Goal: Task Accomplishment & Management: Use online tool/utility

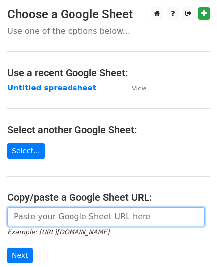
drag, startPoint x: 0, startPoint y: 0, endPoint x: 84, endPoint y: 219, distance: 234.8
click at [84, 219] on input "url" at bounding box center [105, 216] width 197 height 19
click at [47, 219] on input "url" at bounding box center [105, 216] width 197 height 19
paste input "https://docs.google.com/spreadsheets/d/1TrAgx0WCrBPuSogWWtcb2li33HLCgFlt0yKc4o6…"
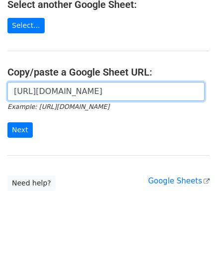
scroll to position [126, 0]
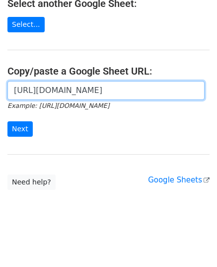
type input "https://docs.google.com/spreadsheets/d/1TrAgx0WCrBPuSogWWtcb2li33HLCgFlt0yKc4o6…"
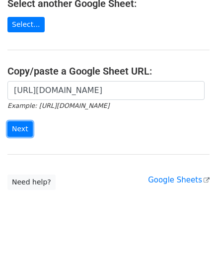
scroll to position [0, 0]
click at [16, 125] on input "Next" at bounding box center [19, 128] width 25 height 15
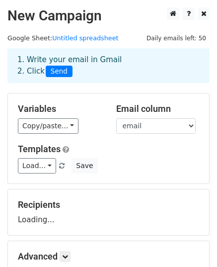
click at [166, 125] on select "email website" at bounding box center [155, 125] width 79 height 15
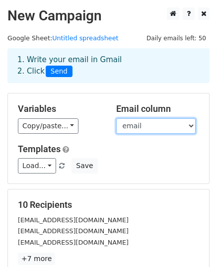
click at [151, 127] on select "email website" at bounding box center [155, 125] width 79 height 15
click at [116, 118] on select "email website" at bounding box center [155, 125] width 79 height 15
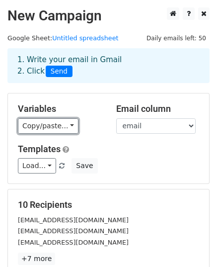
click at [45, 123] on link "Copy/paste..." at bounding box center [48, 125] width 61 height 15
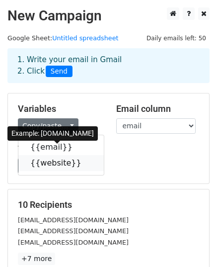
click at [55, 163] on link "{{website}}" at bounding box center [60, 163] width 85 height 16
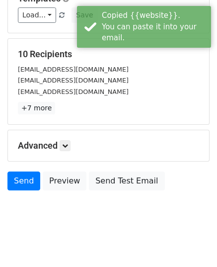
scroll to position [157, 0]
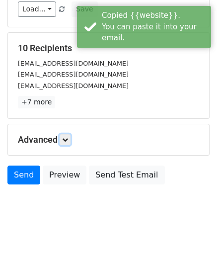
click at [64, 138] on icon at bounding box center [65, 140] width 6 height 6
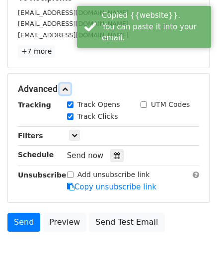
scroll to position [253, 0]
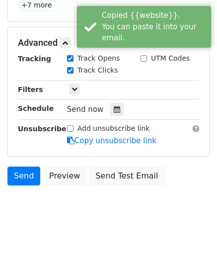
click at [114, 108] on icon at bounding box center [117, 109] width 6 height 7
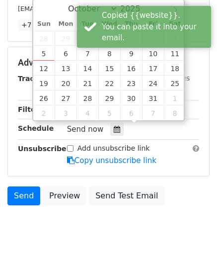
scroll to position [204, 0]
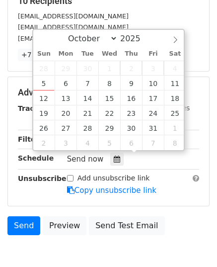
type input "2025-10-07 12:00"
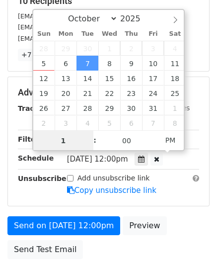
type input "11"
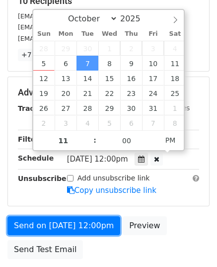
type input "2025-10-07 23:00"
click at [62, 221] on link "Send on Oct 7 at 12:00pm" at bounding box center [63, 225] width 113 height 19
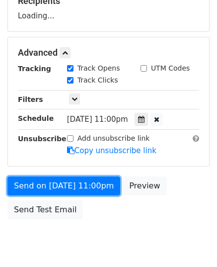
click at [51, 187] on link "Send on Oct 7 at 11:00pm" at bounding box center [63, 185] width 113 height 19
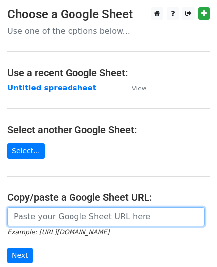
click at [59, 216] on input "url" at bounding box center [105, 216] width 197 height 19
paste input "https://docs.google.com/spreadsheets/d/1LHrlBGCQjJFrMAxCtYeWFqMa0z0M6AqGCGthxSL…"
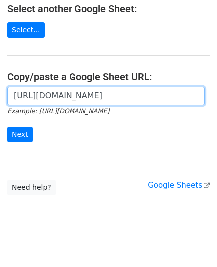
scroll to position [126, 0]
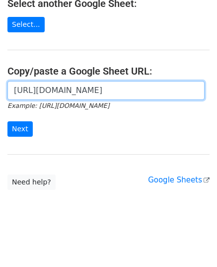
type input "https://docs.google.com/spreadsheets/d/1LHrlBGCQjJFrMAxCtYeWFqMa0z0M6AqGCGthxSL…"
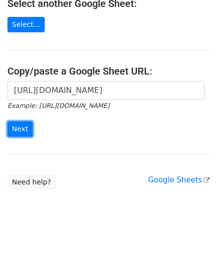
click at [26, 125] on input "Next" at bounding box center [19, 128] width 25 height 15
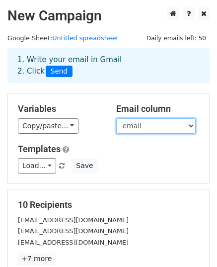
click at [153, 131] on select "email website" at bounding box center [155, 125] width 79 height 15
click at [136, 127] on select "email website" at bounding box center [155, 125] width 79 height 15
click at [116, 118] on select "email website" at bounding box center [155, 125] width 79 height 15
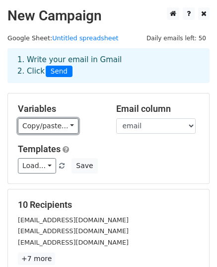
click at [46, 130] on link "Copy/paste..." at bounding box center [48, 125] width 61 height 15
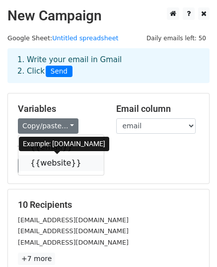
click at [55, 164] on link "{{website}}" at bounding box center [60, 163] width 85 height 16
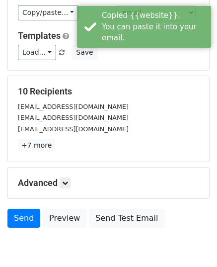
scroll to position [157, 0]
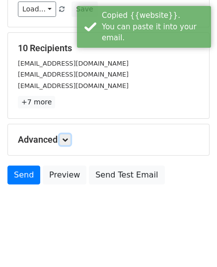
click at [66, 140] on icon at bounding box center [65, 140] width 6 height 6
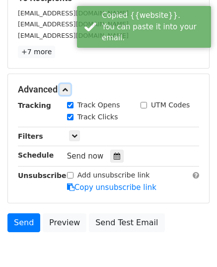
scroll to position [253, 0]
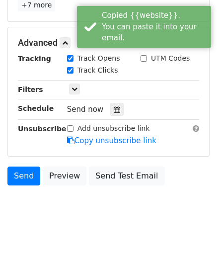
click at [114, 110] on icon at bounding box center [117, 109] width 6 height 7
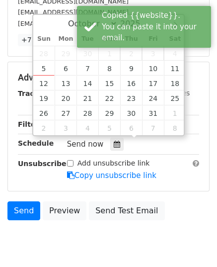
scroll to position [204, 0]
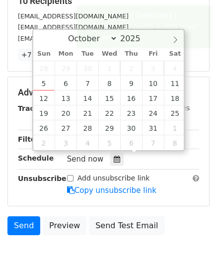
type input "2025-10-08 12:00"
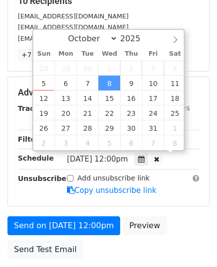
scroll to position [0, 0]
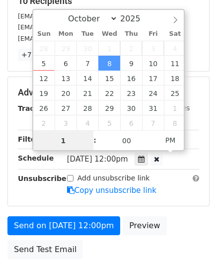
type input "11"
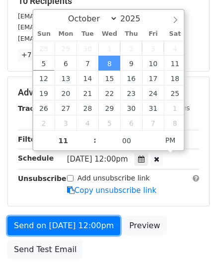
type input "2025-10-08 23:00"
click at [63, 220] on link "Send on Oct 8 at 12:00pm" at bounding box center [63, 225] width 113 height 19
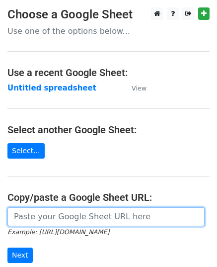
click at [37, 218] on input "url" at bounding box center [105, 216] width 197 height 19
paste input "https://docs.google.com/spreadsheets/d/16J-fC1hDX3XgnmxJjKj2bi1WJzVc6oucqX2zi2c…"
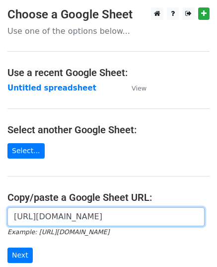
scroll to position [126, 0]
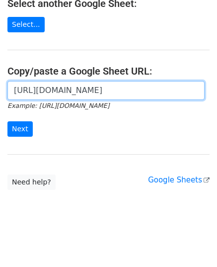
type input "https://docs.google.com/spreadsheets/d/16J-fC1hDX3XgnmxJjKj2bi1WJzVc6oucqX2zi2c…"
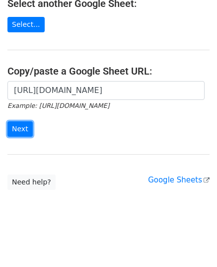
click at [16, 131] on input "Next" at bounding box center [19, 128] width 25 height 15
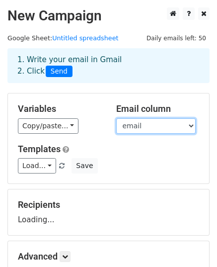
click at [140, 128] on select "email website" at bounding box center [155, 125] width 79 height 15
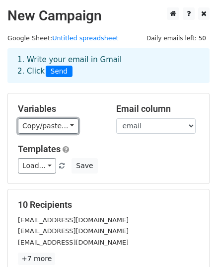
click at [41, 131] on link "Copy/paste..." at bounding box center [48, 125] width 61 height 15
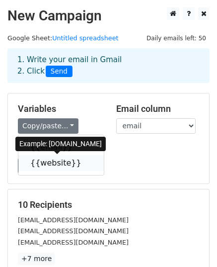
click at [56, 161] on link "{{website}}" at bounding box center [60, 163] width 85 height 16
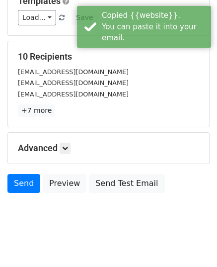
scroll to position [157, 0]
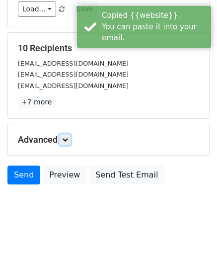
click at [68, 139] on icon at bounding box center [65, 140] width 6 height 6
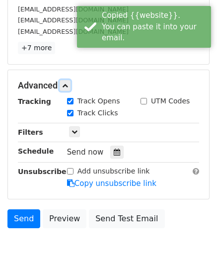
scroll to position [253, 0]
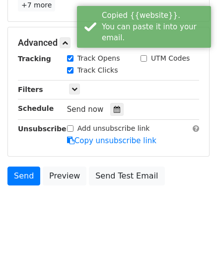
click at [114, 109] on icon at bounding box center [117, 109] width 6 height 7
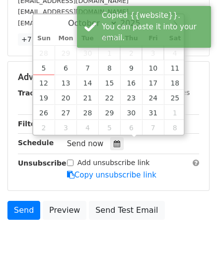
scroll to position [204, 0]
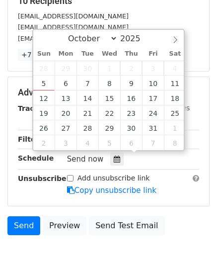
type input "2025-10-09 12:00"
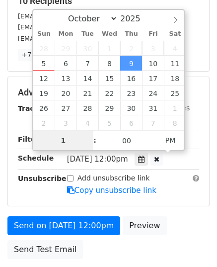
type input "11"
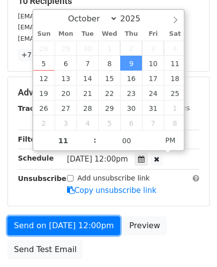
type input "2025-10-09 23:00"
click at [64, 219] on link "Send on Oct 9 at 12:00pm" at bounding box center [63, 225] width 113 height 19
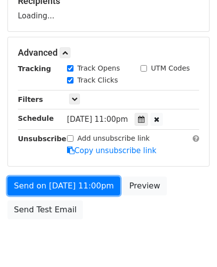
click at [64, 219] on div "Send on Oct 9 at 11:00pm Preview Send Test Email" at bounding box center [108, 200] width 217 height 48
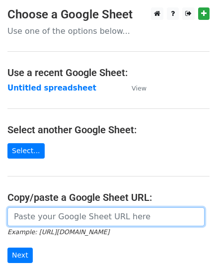
click at [85, 217] on input "url" at bounding box center [105, 216] width 197 height 19
paste input "[URL][DOMAIN_NAME]"
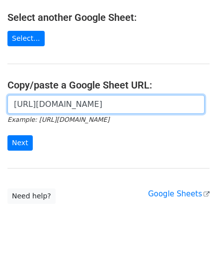
scroll to position [126, 0]
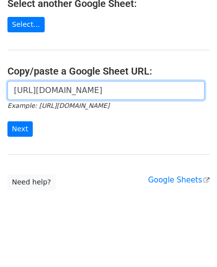
type input "[URL][DOMAIN_NAME]"
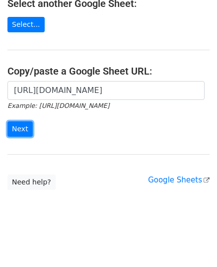
click at [22, 123] on input "Next" at bounding box center [19, 128] width 25 height 15
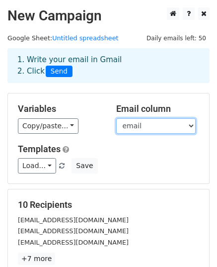
click at [126, 126] on select "email website" at bounding box center [155, 125] width 79 height 15
click at [116, 118] on select "email website" at bounding box center [155, 125] width 79 height 15
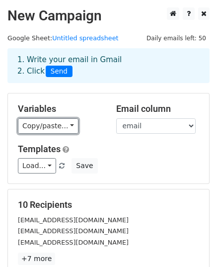
click at [60, 126] on link "Copy/paste..." at bounding box center [48, 125] width 61 height 15
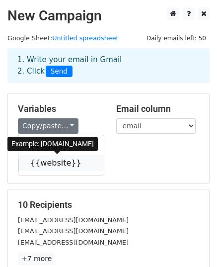
click at [67, 158] on link "{{website}}" at bounding box center [60, 163] width 85 height 16
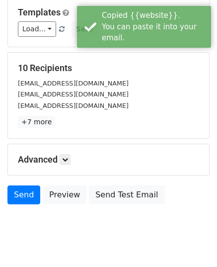
scroll to position [157, 0]
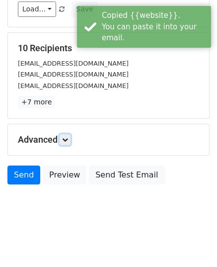
click at [65, 137] on icon at bounding box center [65, 140] width 6 height 6
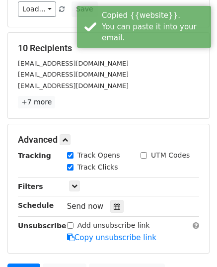
click at [114, 203] on icon at bounding box center [117, 206] width 6 height 7
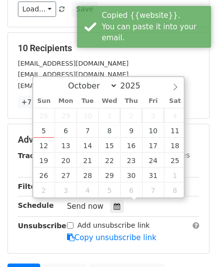
type input "2025-10-10 12:00"
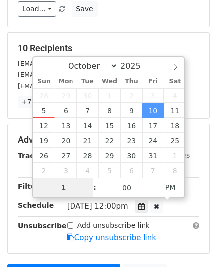
type input "11"
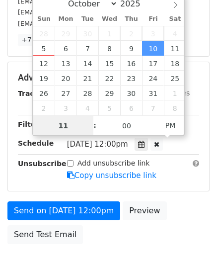
scroll to position [277, 0]
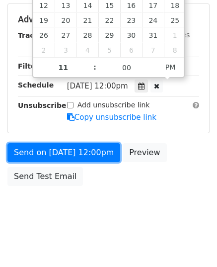
type input "2025-10-10 23:00"
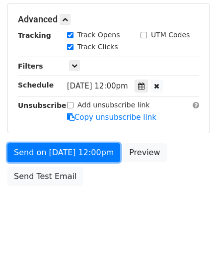
click at [63, 143] on link "Send on Oct 10 at 12:00pm" at bounding box center [63, 152] width 113 height 19
click at [64, 144] on link "Send on Oct 10 at 11:00pm" at bounding box center [63, 152] width 113 height 19
